Goal: Task Accomplishment & Management: Use online tool/utility

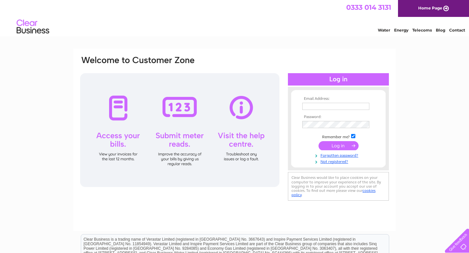
type input "cowgatepharmacy@outlook.com"
click at [341, 145] on input "submit" at bounding box center [338, 145] width 40 height 9
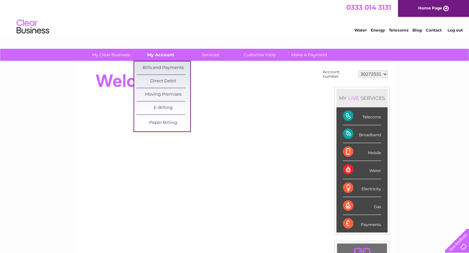
click at [161, 56] on link "My Account" at bounding box center [161, 55] width 54 height 12
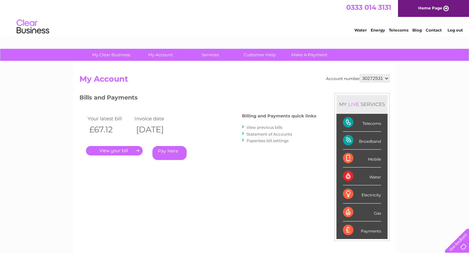
click at [116, 151] on link "." at bounding box center [114, 150] width 57 height 9
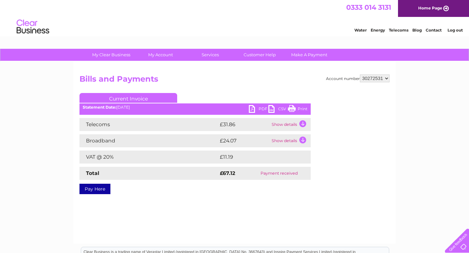
click at [258, 111] on link "PDF" at bounding box center [259, 109] width 20 height 9
click at [257, 111] on link "PDF" at bounding box center [259, 109] width 20 height 9
click at [261, 55] on link "Customer Help" at bounding box center [260, 55] width 54 height 12
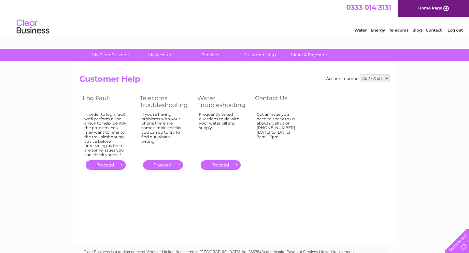
click at [108, 162] on link "." at bounding box center [106, 164] width 40 height 9
click at [106, 165] on link "." at bounding box center [106, 164] width 40 height 9
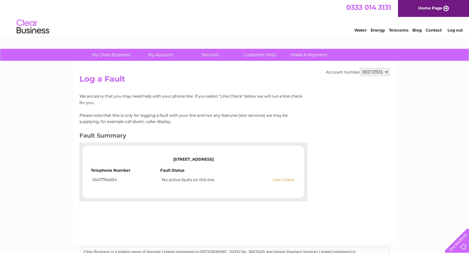
click at [278, 182] on link "Line Check" at bounding box center [283, 180] width 21 height 5
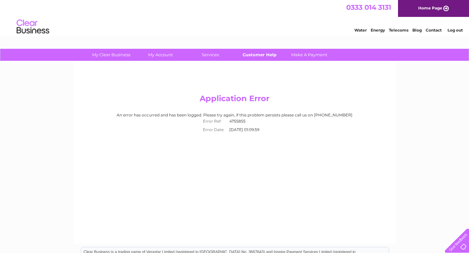
click at [265, 54] on link "Customer Help" at bounding box center [260, 55] width 54 height 12
click at [263, 53] on link "Customer Help" at bounding box center [260, 55] width 54 height 12
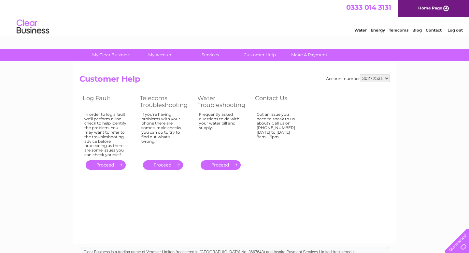
click at [174, 164] on link "." at bounding box center [163, 164] width 40 height 9
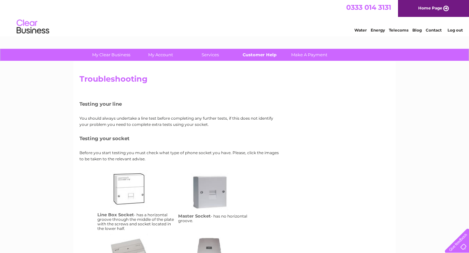
click at [266, 56] on link "Customer Help" at bounding box center [260, 55] width 54 height 12
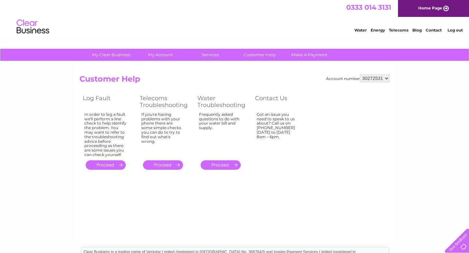
click at [108, 168] on link "." at bounding box center [106, 164] width 40 height 9
click at [108, 165] on link "." at bounding box center [106, 164] width 40 height 9
click at [97, 164] on link "." at bounding box center [106, 164] width 40 height 9
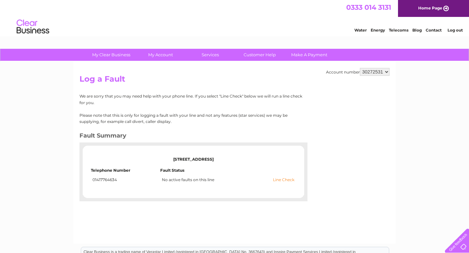
click at [279, 180] on link "Line Check" at bounding box center [283, 180] width 21 height 5
click at [285, 176] on td "Line Check No active faults on this line" at bounding box center [228, 180] width 136 height 8
click at [284, 181] on link "Line Check" at bounding box center [283, 180] width 21 height 5
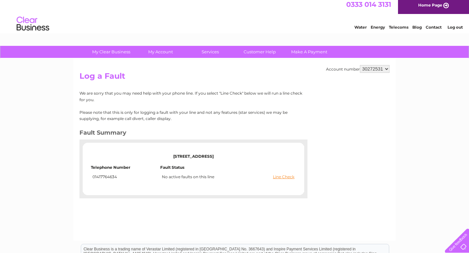
scroll to position [2, 0]
